Goal: Transaction & Acquisition: Purchase product/service

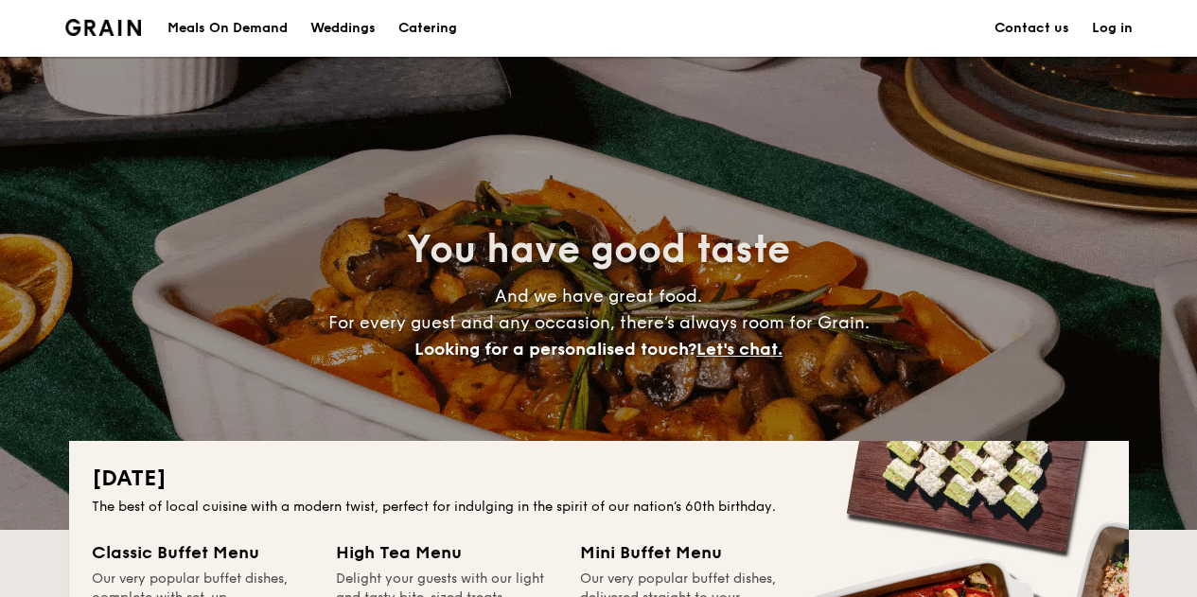
click at [259, 29] on div "Meals On Demand" at bounding box center [227, 28] width 120 height 57
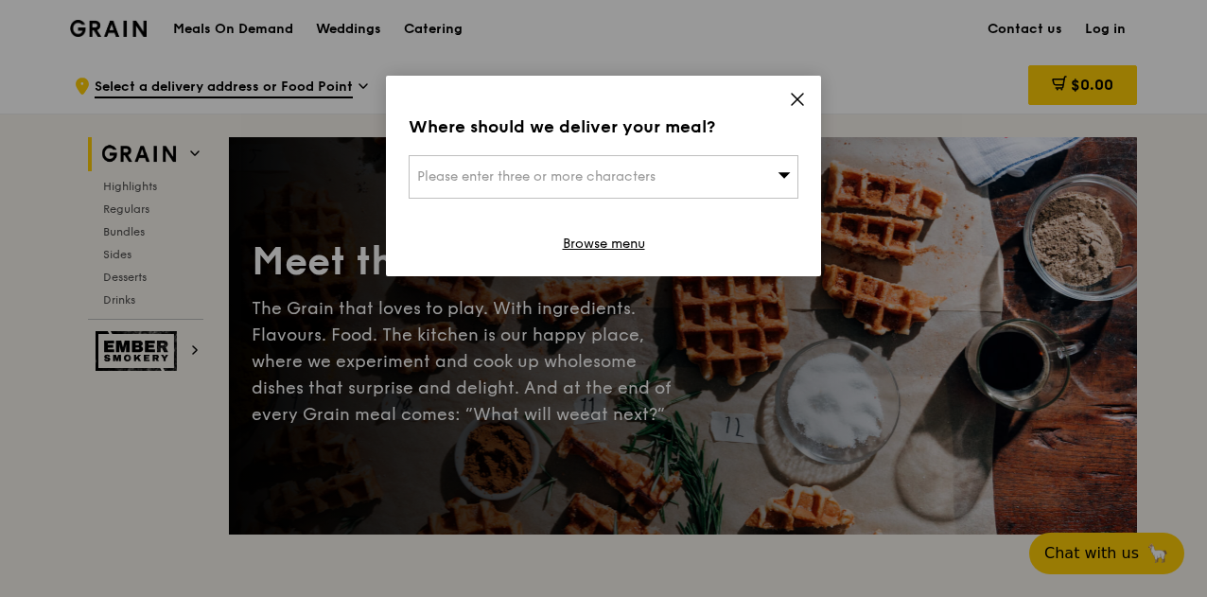
click at [722, 170] on div "Please enter three or more characters" at bounding box center [604, 177] width 390 height 44
type input "bishan"
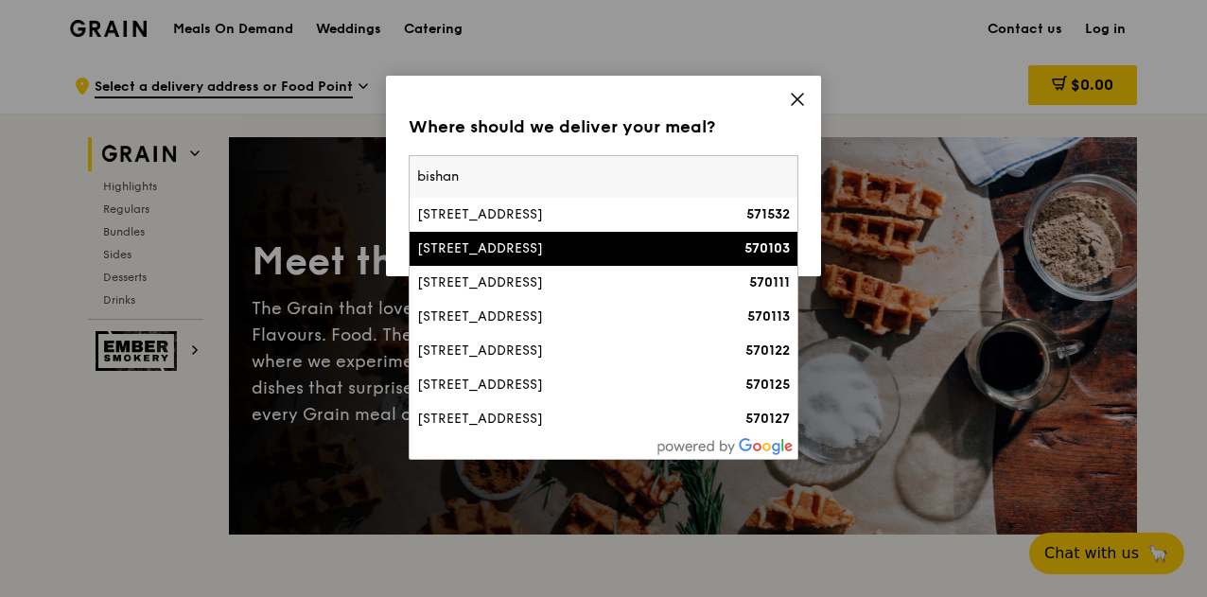
click at [598, 243] on div "[STREET_ADDRESS]" at bounding box center [557, 248] width 280 height 19
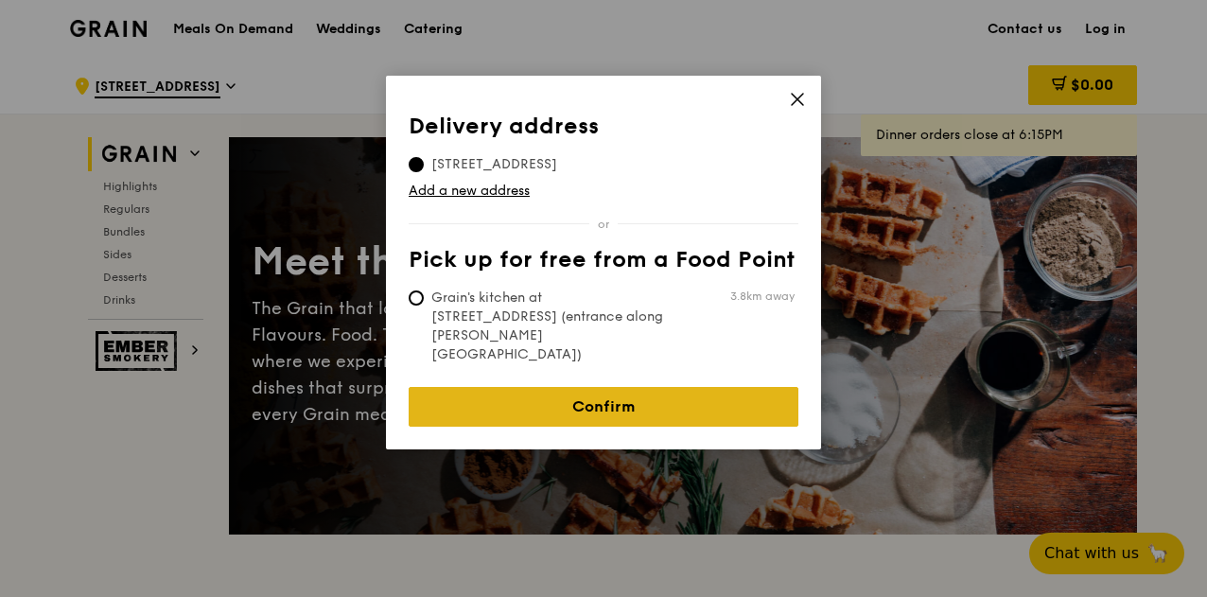
click at [640, 387] on link "Confirm" at bounding box center [604, 407] width 390 height 40
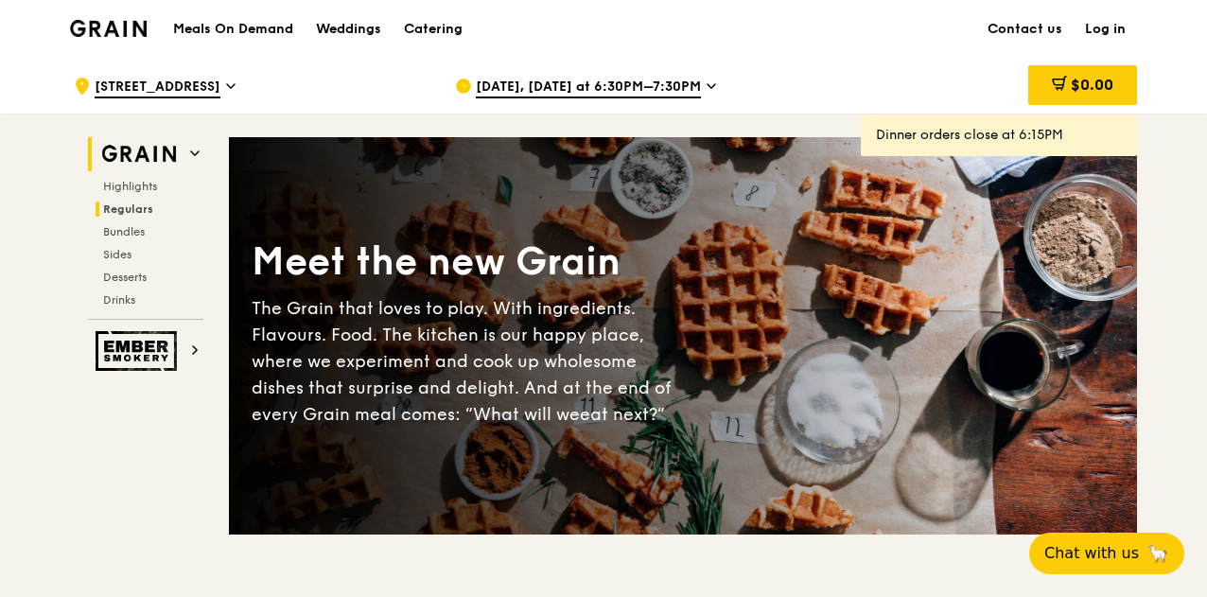
click at [137, 212] on span "Regulars" at bounding box center [128, 208] width 50 height 13
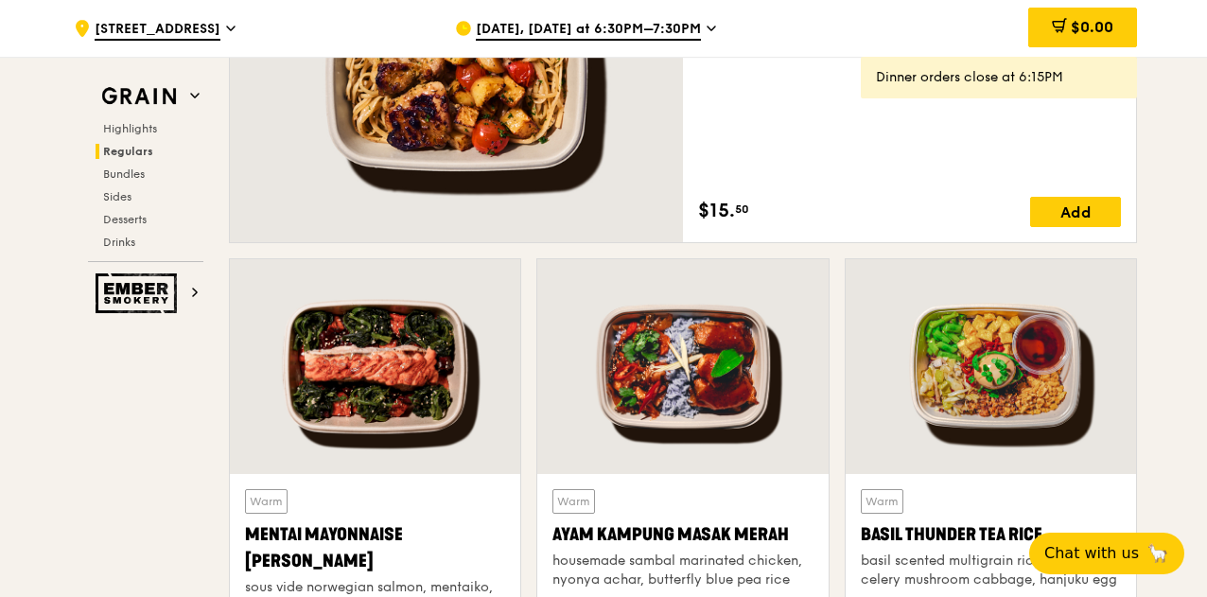
scroll to position [1225, 0]
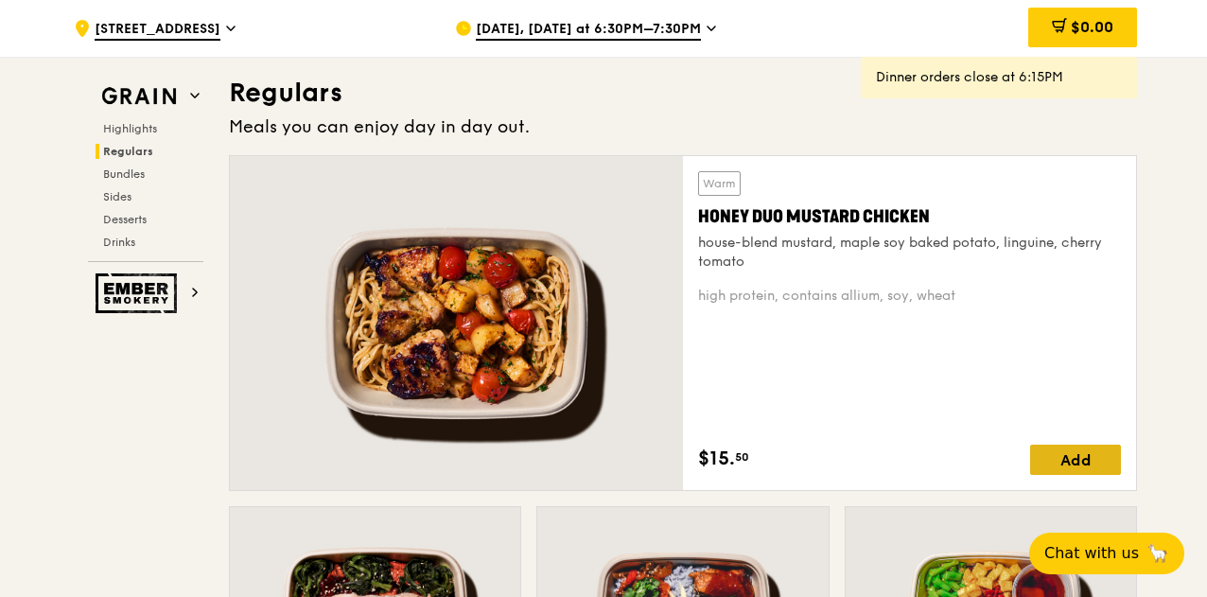
click at [1077, 452] on div "Add" at bounding box center [1075, 460] width 91 height 30
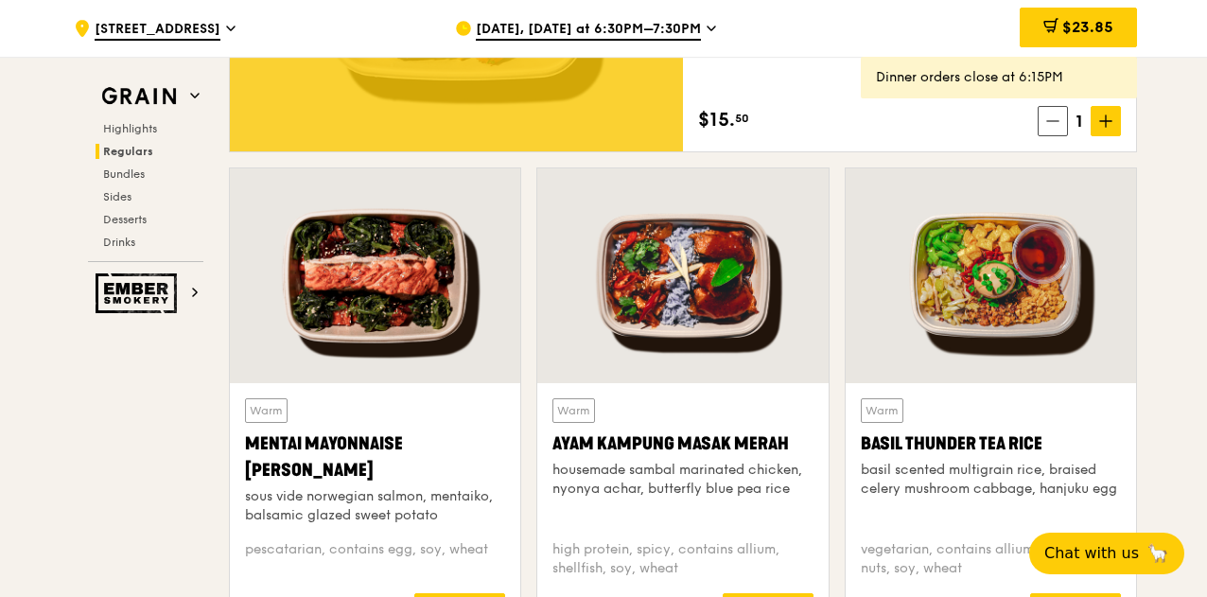
scroll to position [1604, 0]
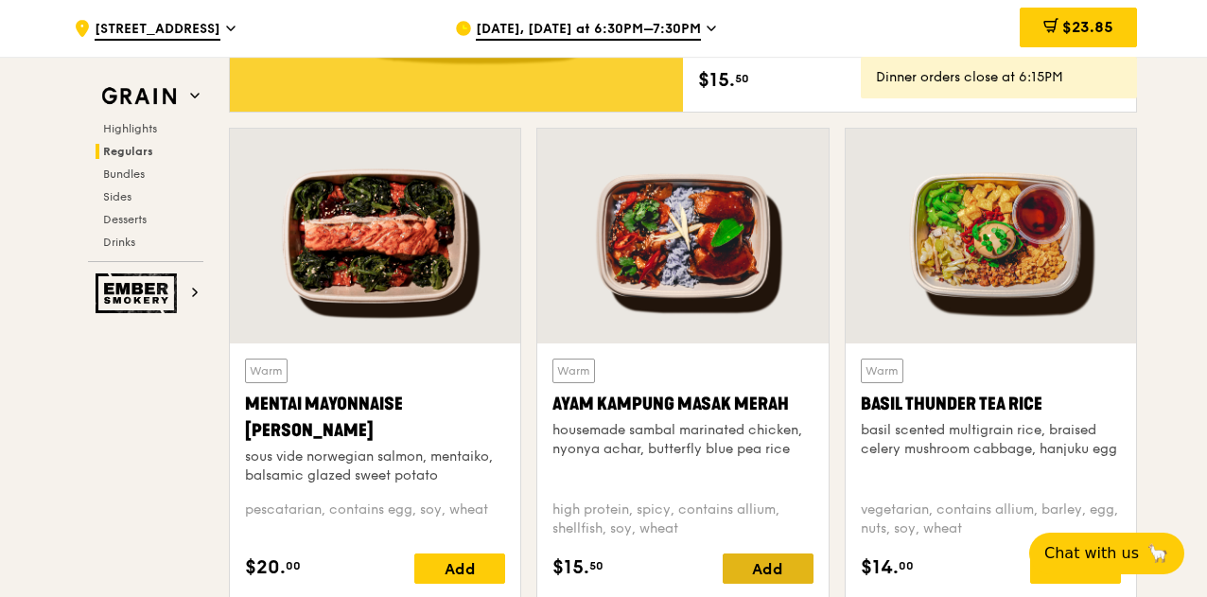
click at [751, 568] on div "Add" at bounding box center [768, 568] width 91 height 30
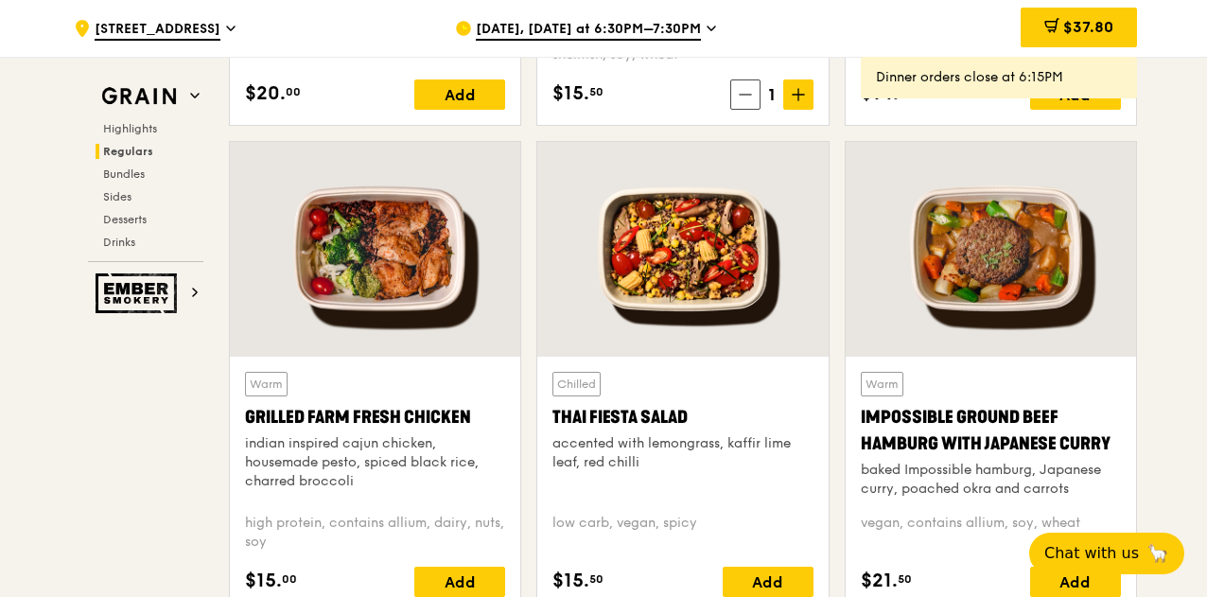
scroll to position [2172, 0]
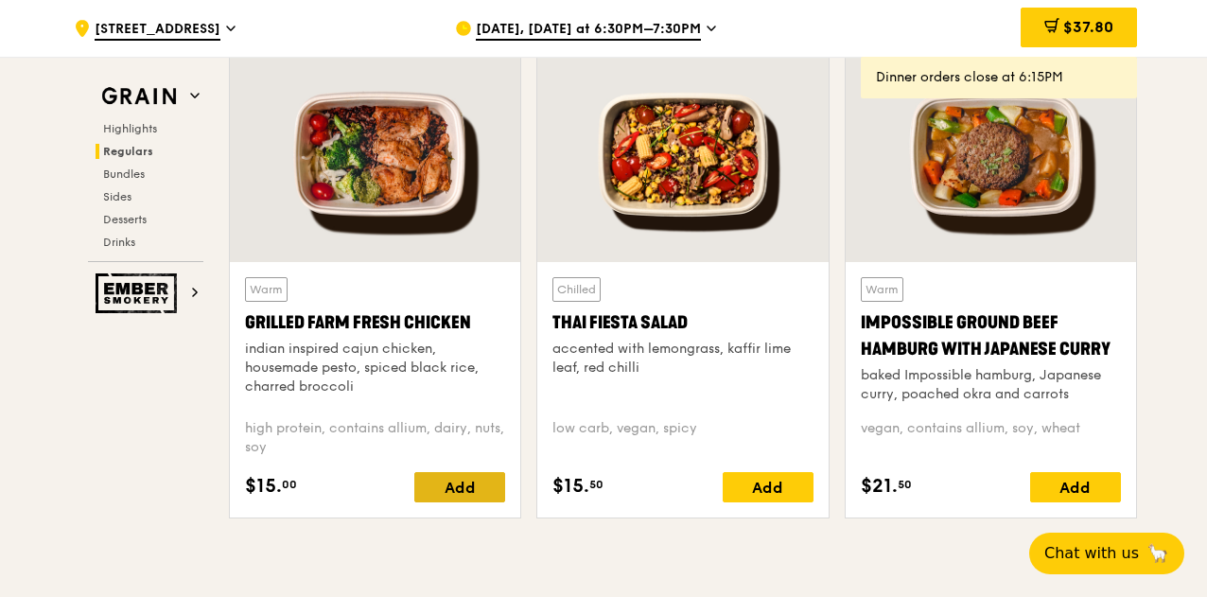
click at [476, 480] on div "Add" at bounding box center [459, 487] width 91 height 30
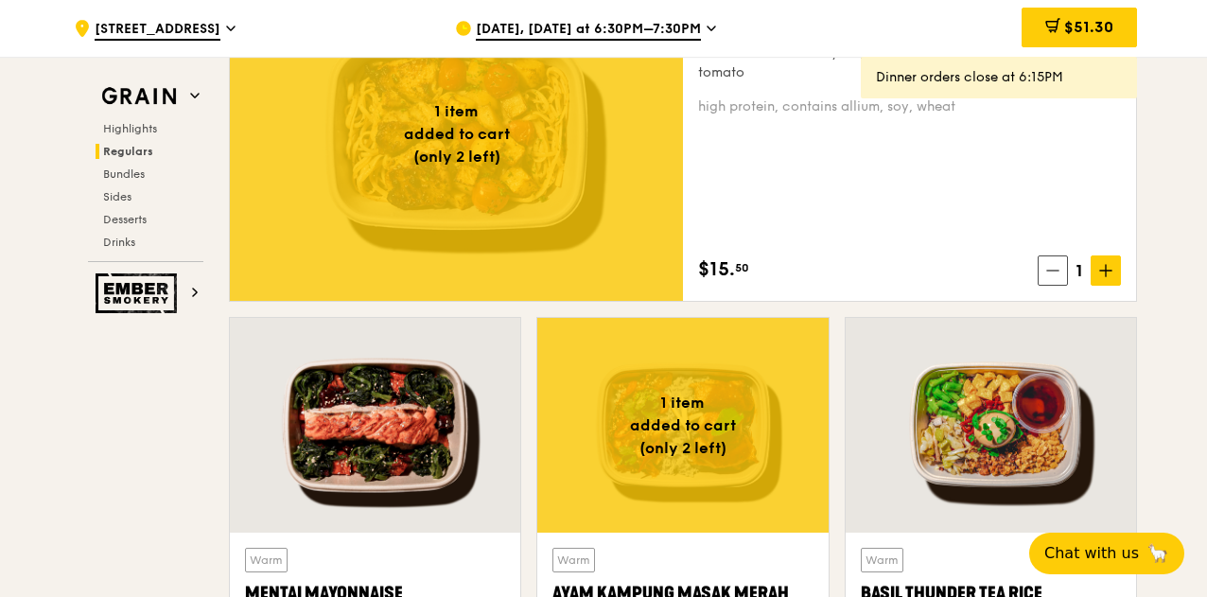
scroll to position [1983, 0]
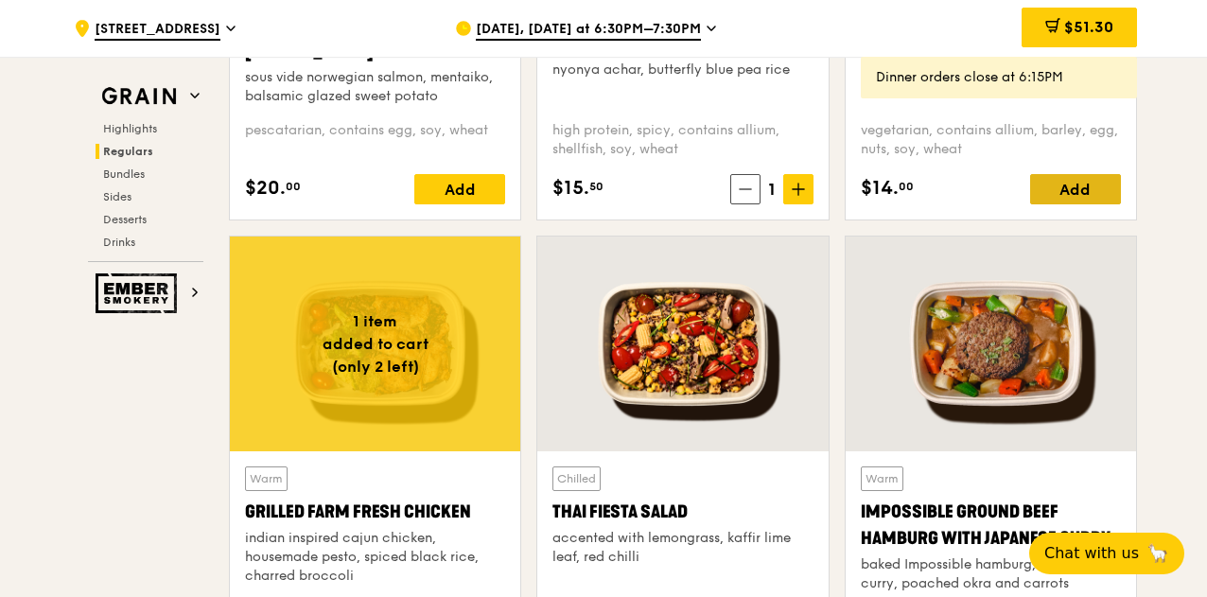
click at [1096, 189] on div "Add" at bounding box center [1075, 189] width 91 height 30
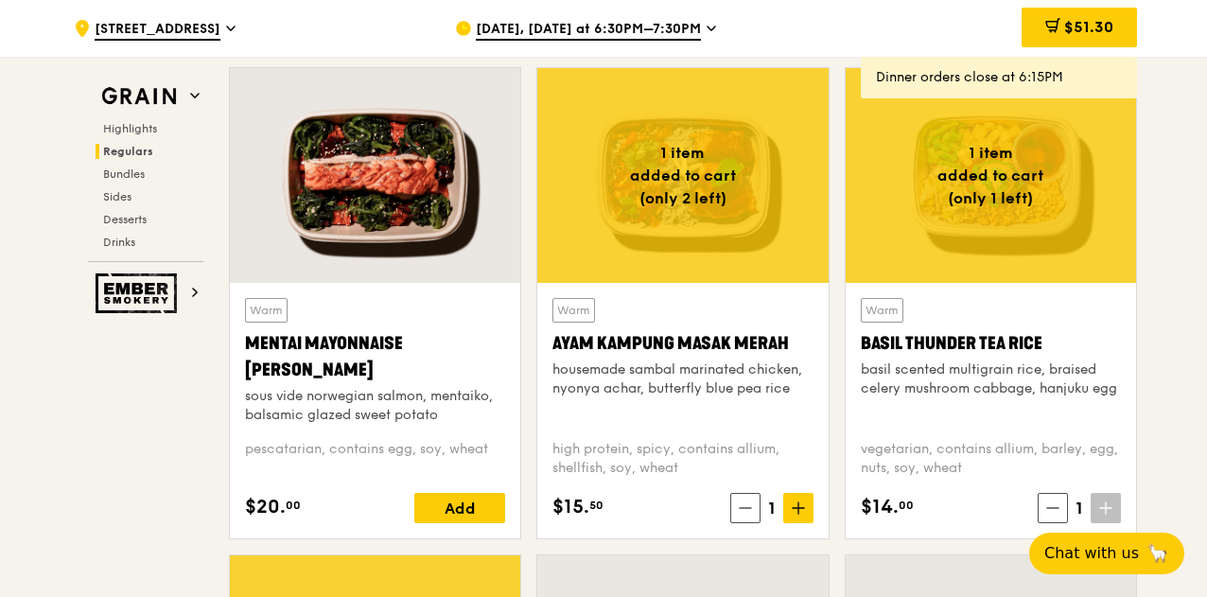
scroll to position [1509, 0]
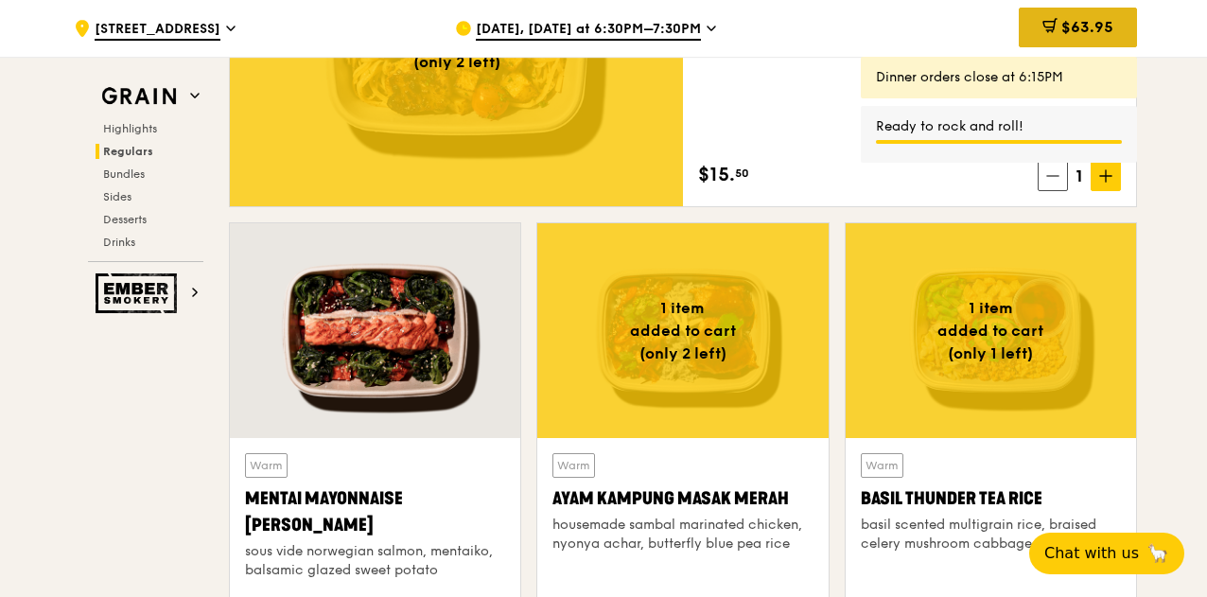
click at [1083, 28] on span "$63.95" at bounding box center [1088, 27] width 52 height 18
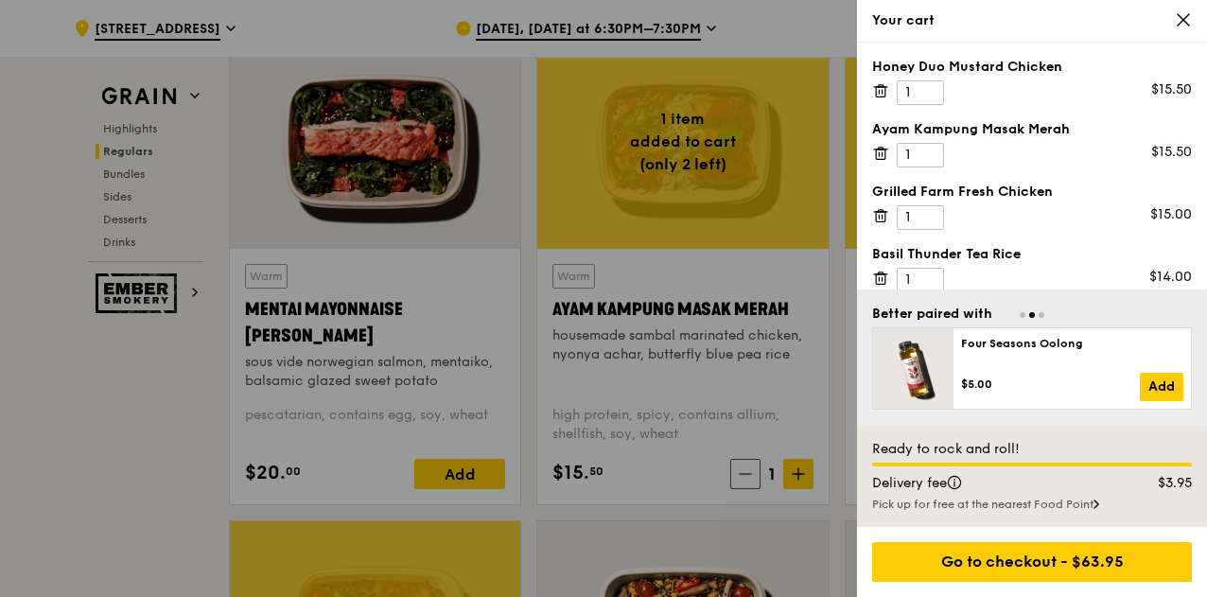
scroll to position [1794, 0]
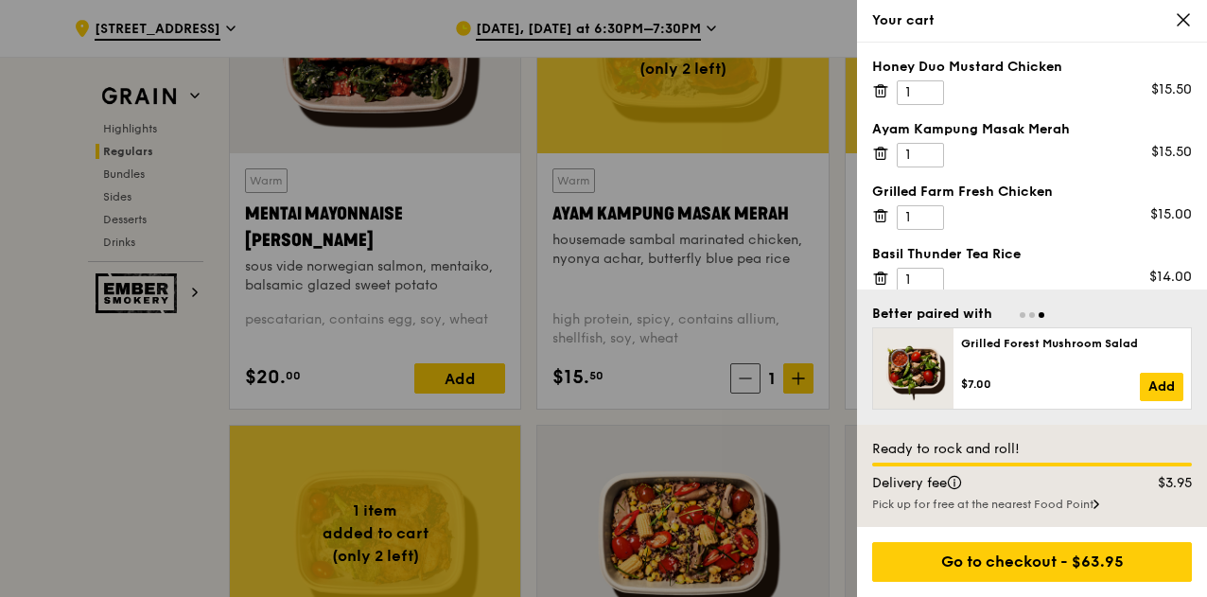
click at [1028, 311] on div at bounding box center [1032, 314] width 320 height 18
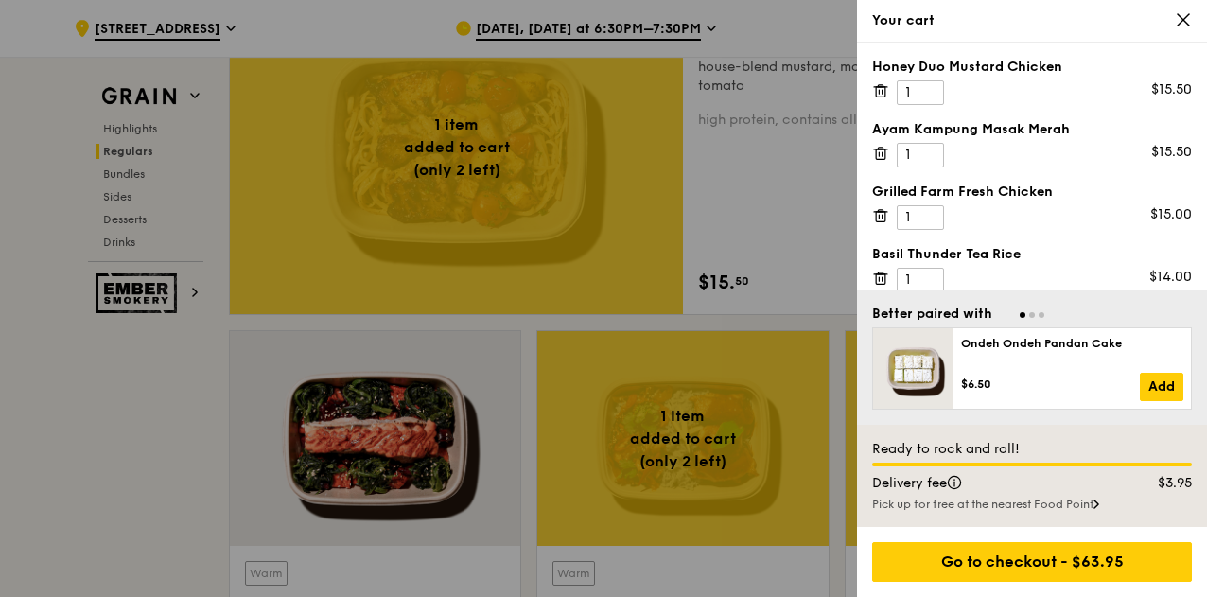
scroll to position [1509, 0]
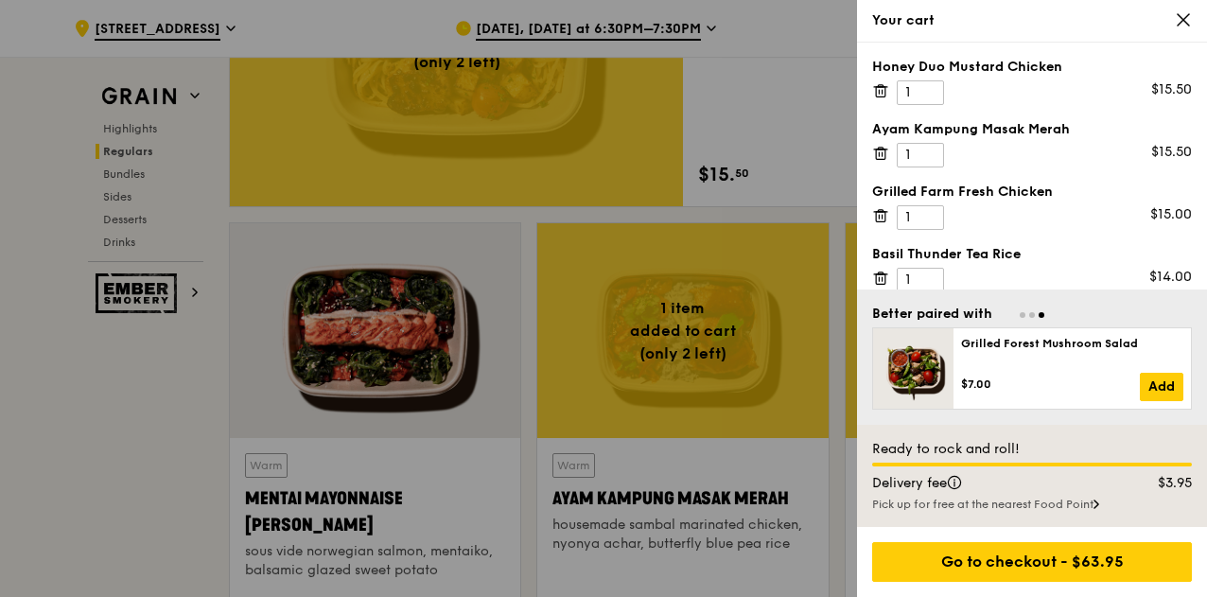
click at [1098, 505] on icon at bounding box center [1097, 505] width 4 height 8
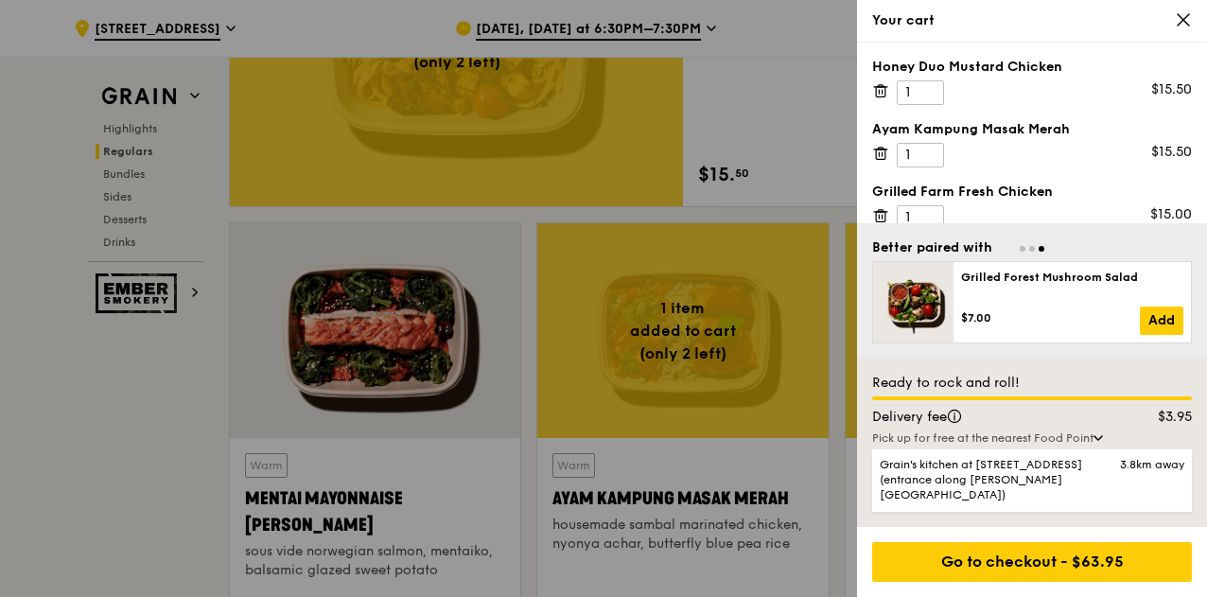
click at [886, 210] on icon at bounding box center [880, 215] width 17 height 17
click at [875, 152] on icon at bounding box center [880, 153] width 17 height 17
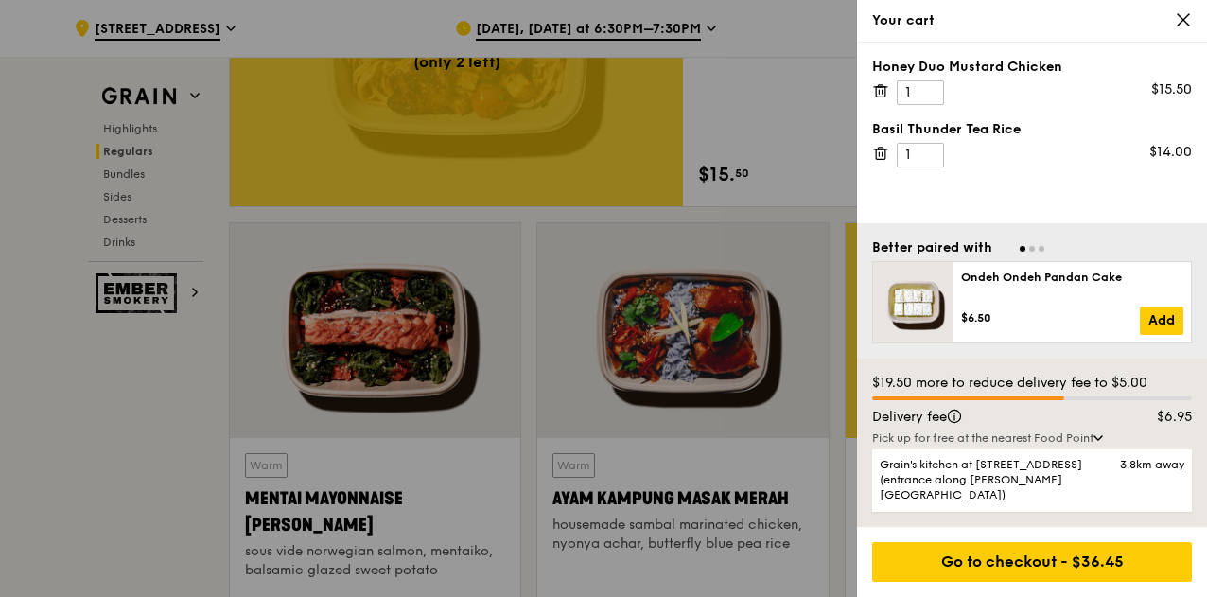
click at [885, 155] on icon at bounding box center [880, 153] width 9 height 9
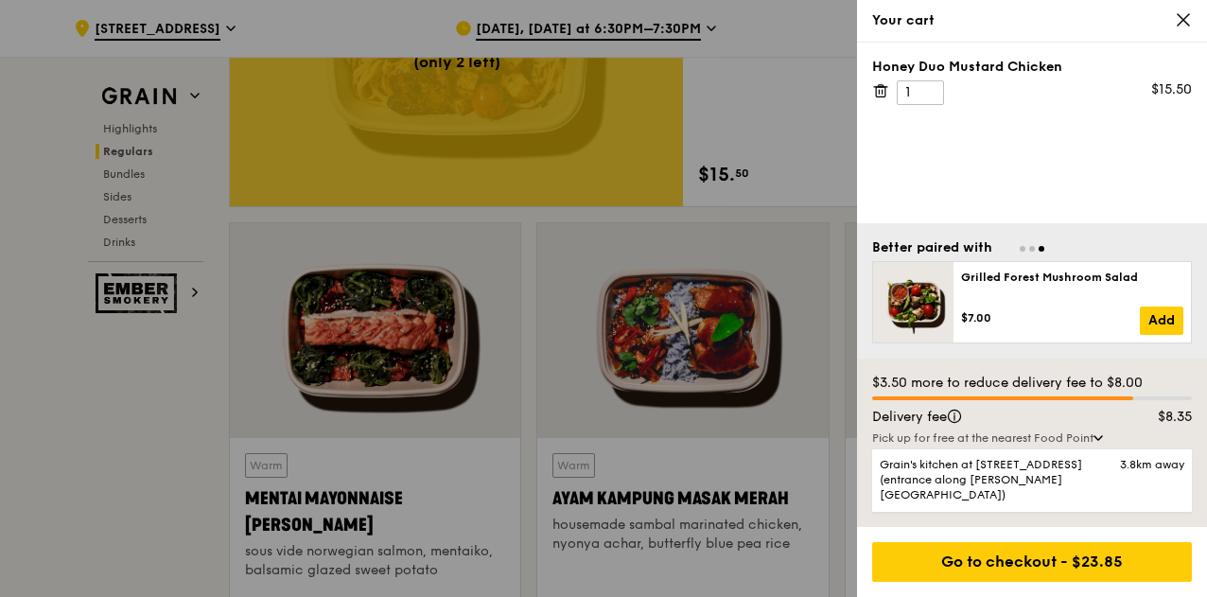
drag, startPoint x: 923, startPoint y: 93, endPoint x: 851, endPoint y: 93, distance: 72.9
click at [851, 93] on div "Your cart Honey Duo Mustard Chicken 1 $15.50 Better paired with Ondeh Ondeh Pan…" at bounding box center [603, 298] width 1207 height 597
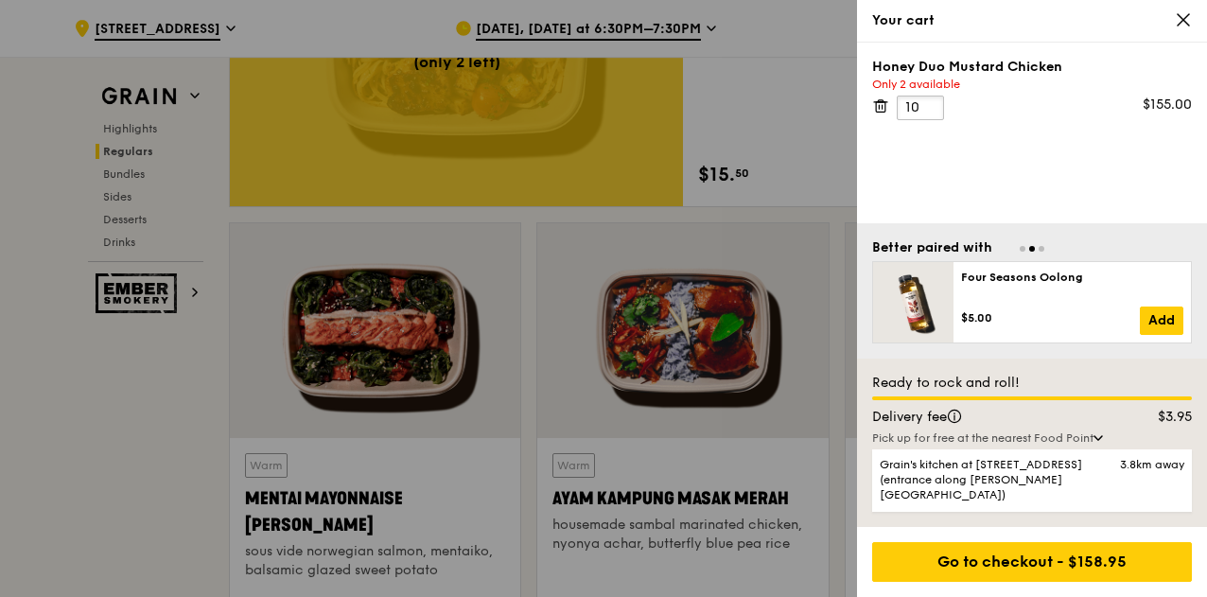
type input "10"
click at [1186, 21] on icon at bounding box center [1183, 19] width 17 height 17
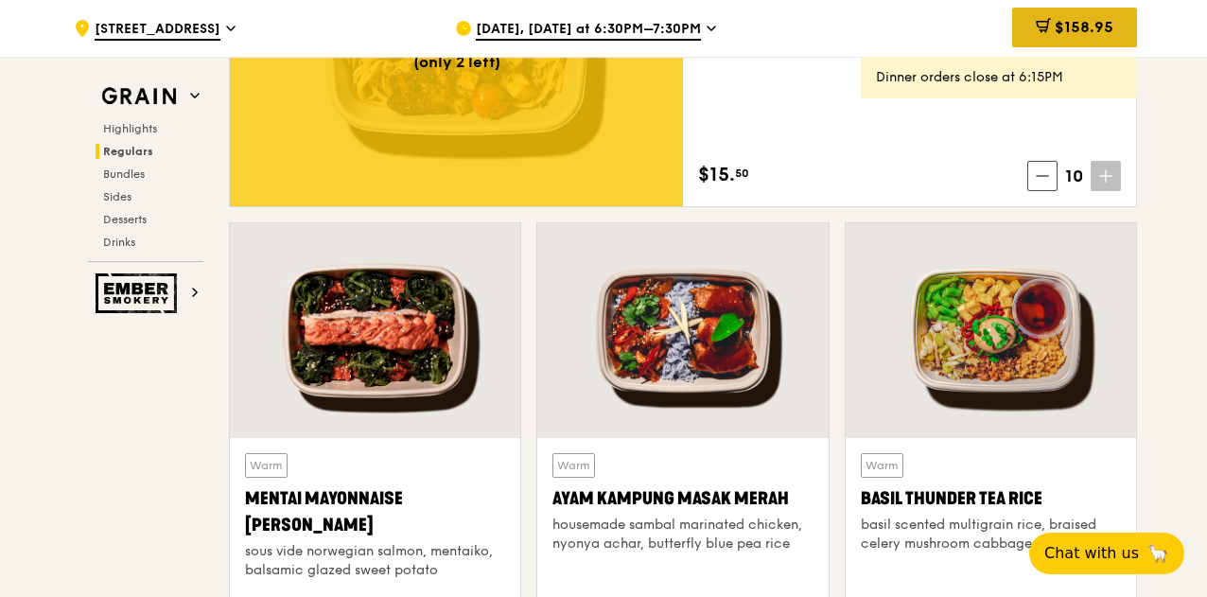
click at [1085, 25] on span "$158.95" at bounding box center [1084, 27] width 59 height 18
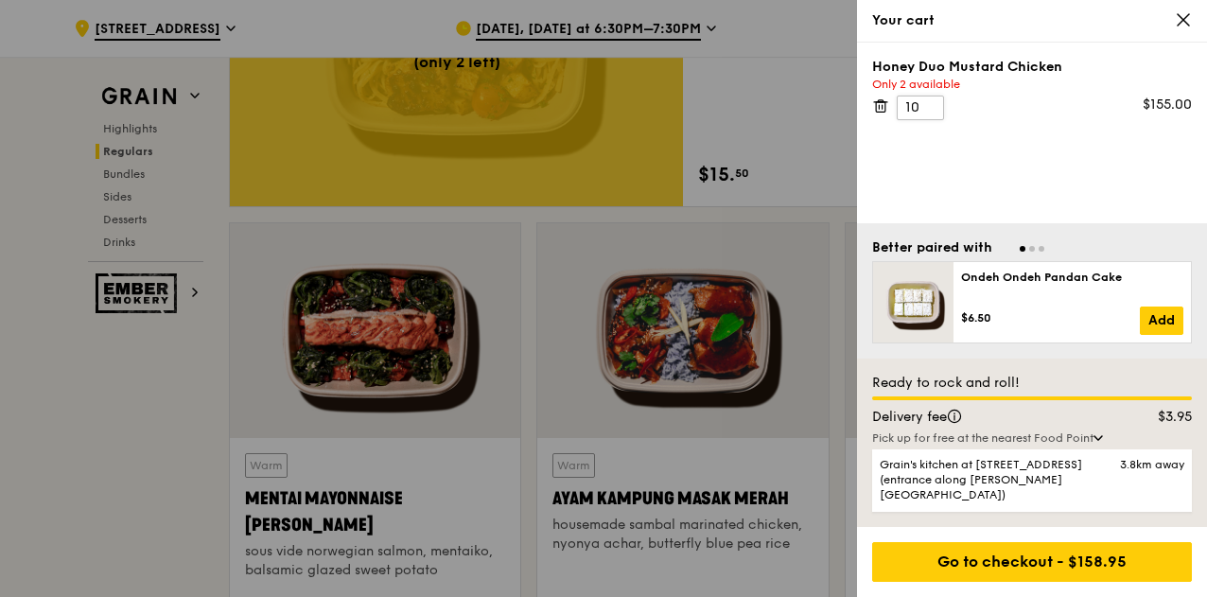
drag, startPoint x: 925, startPoint y: 102, endPoint x: 897, endPoint y: 102, distance: 28.4
click at [897, 102] on input "10" at bounding box center [920, 108] width 47 height 25
click at [886, 102] on icon at bounding box center [880, 106] width 9 height 9
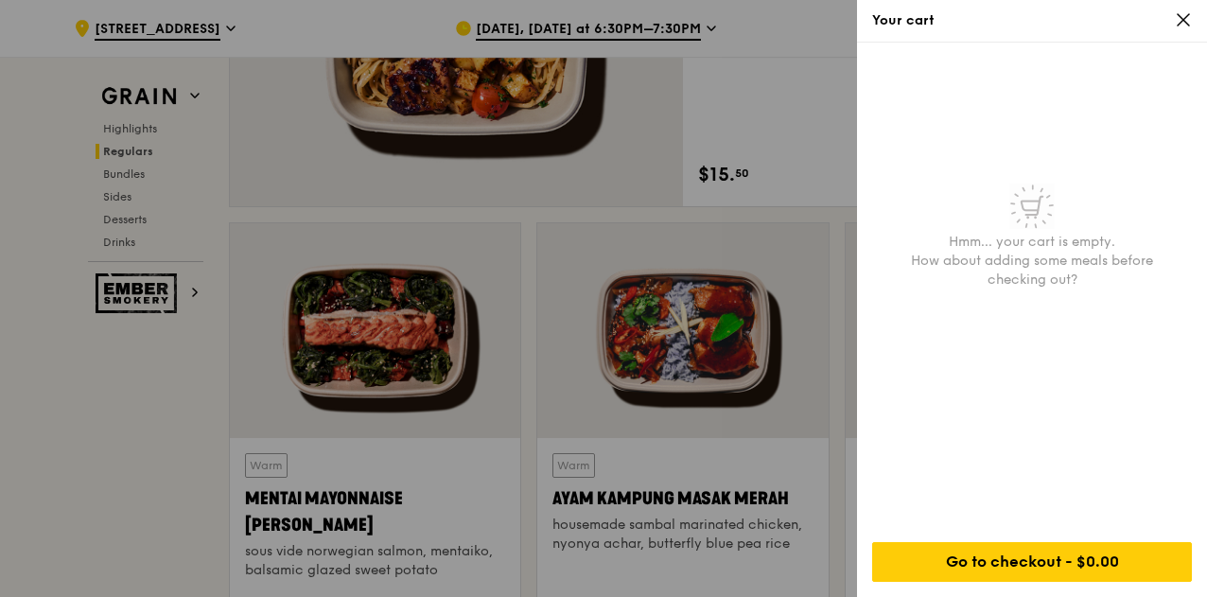
click at [758, 82] on div at bounding box center [603, 298] width 1207 height 597
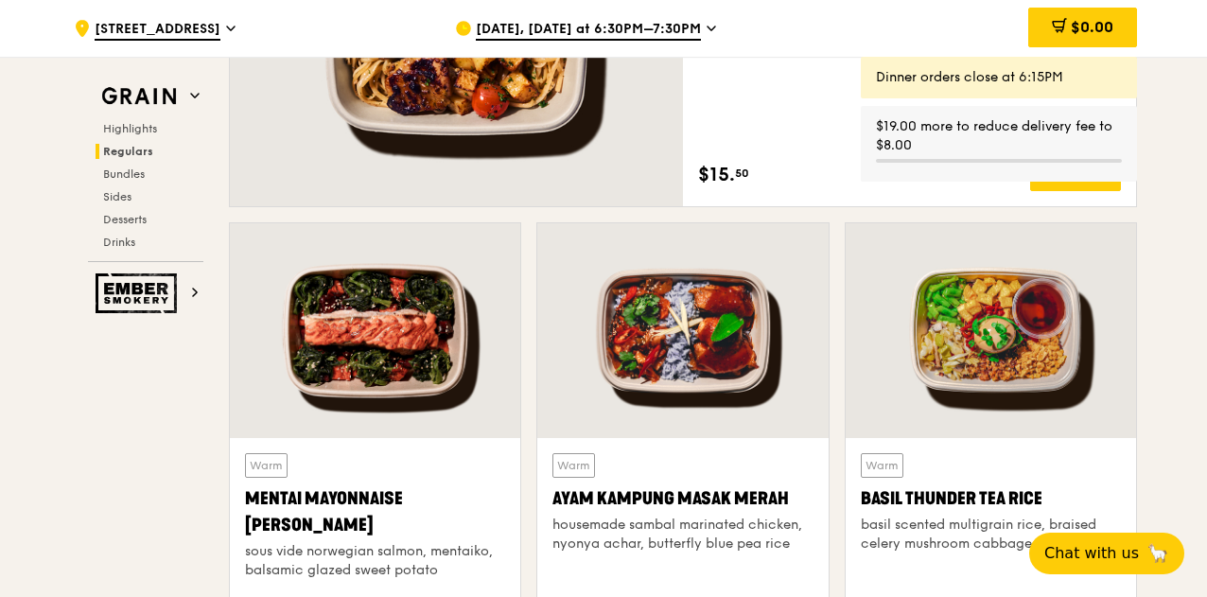
click at [707, 21] on icon at bounding box center [711, 28] width 9 height 17
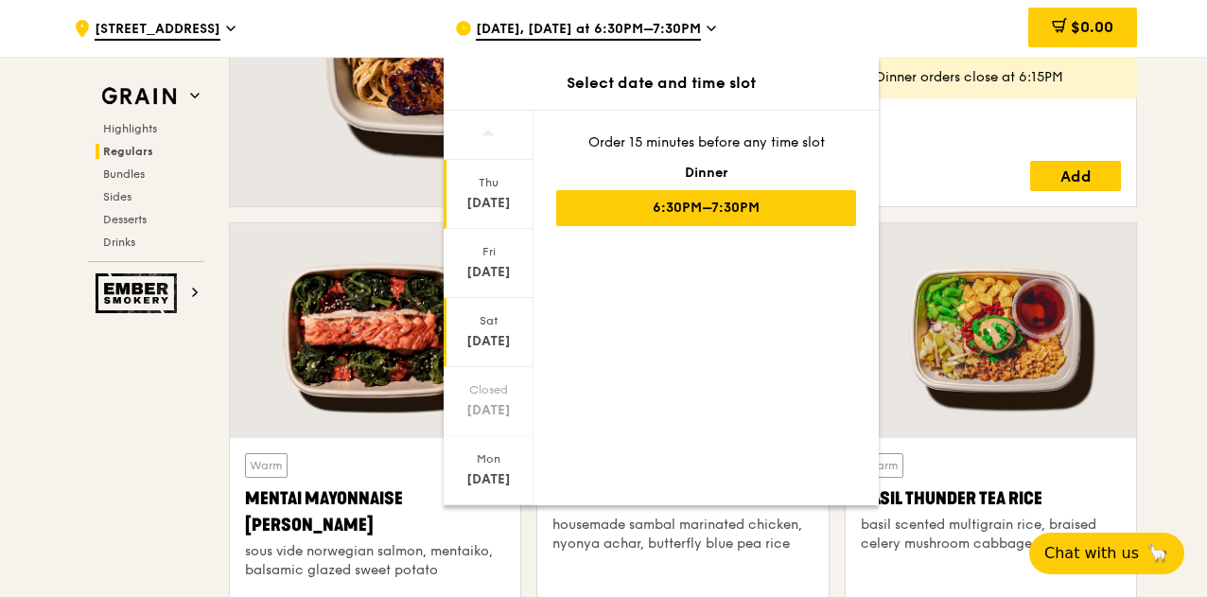
click at [499, 329] on div "[DATE]" at bounding box center [489, 332] width 90 height 69
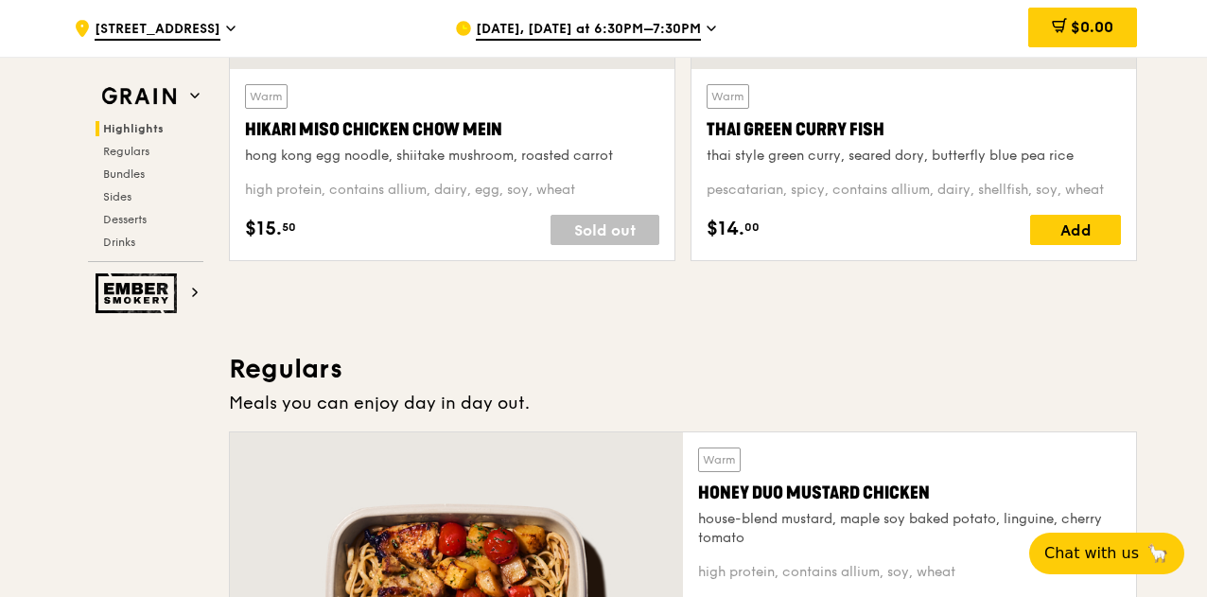
scroll to position [941, 0]
